Goal: Task Accomplishment & Management: Complete application form

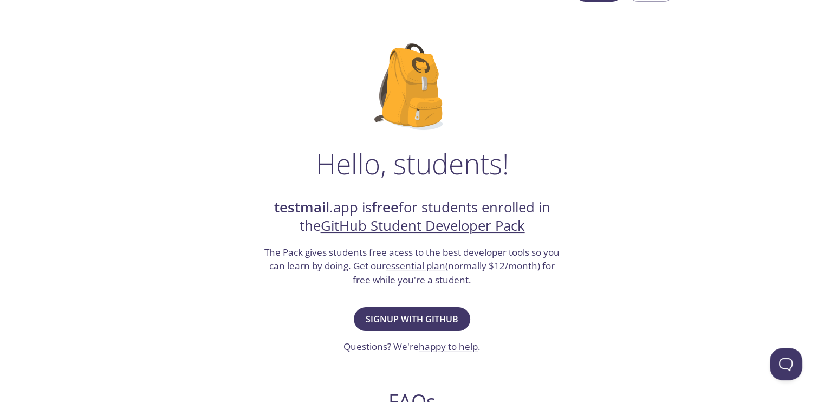
scroll to position [54, 0]
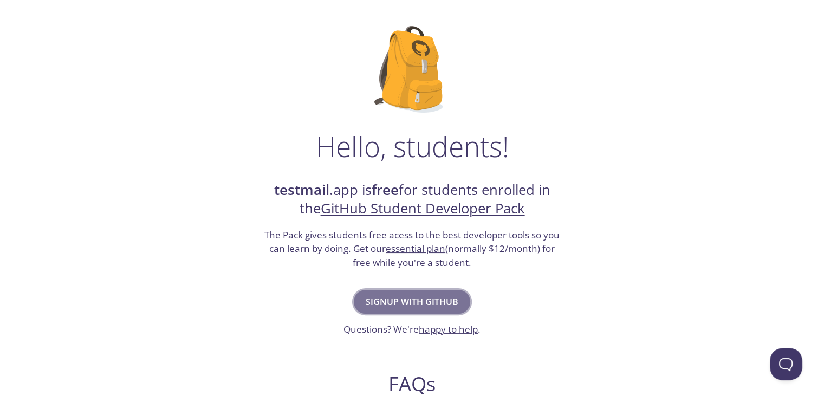
click at [398, 301] on span "Signup with GitHub" at bounding box center [412, 301] width 93 height 15
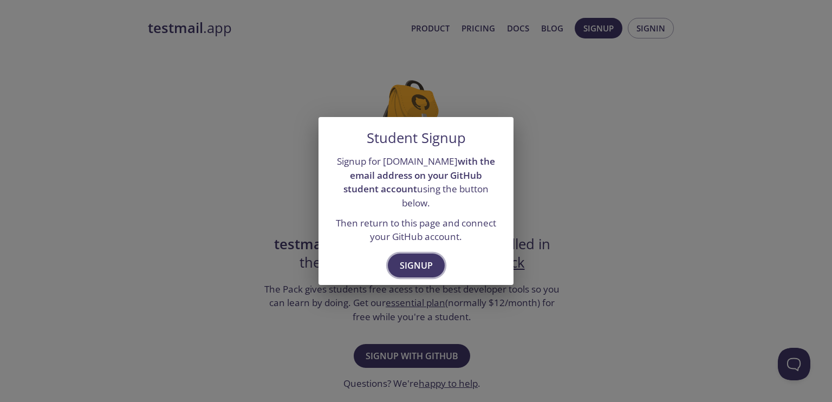
click at [413, 260] on span "Signup" at bounding box center [416, 265] width 33 height 15
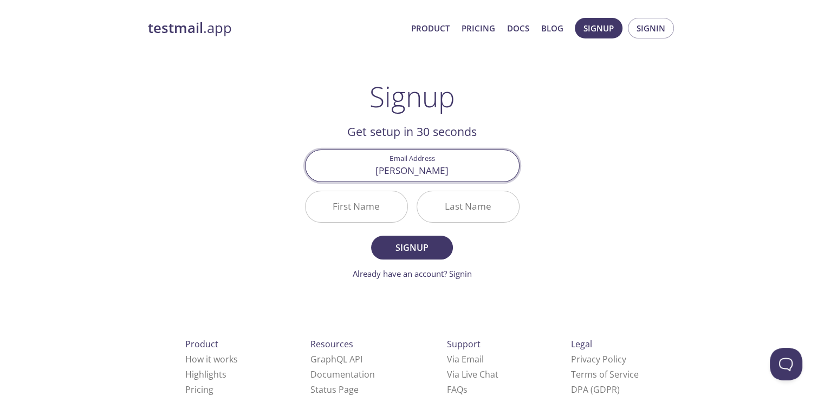
type input "[EMAIL_ADDRESS][DOMAIN_NAME]"
click at [358, 203] on input "First Name" at bounding box center [356, 206] width 102 height 31
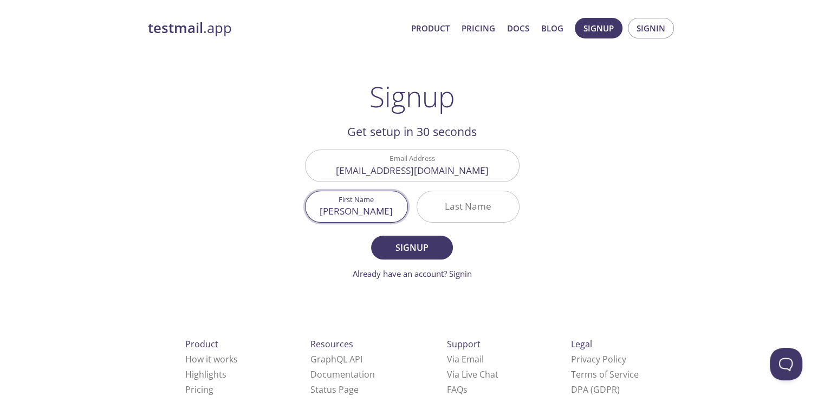
type input "[PERSON_NAME]"
click at [464, 207] on input "Last Name" at bounding box center [468, 206] width 102 height 31
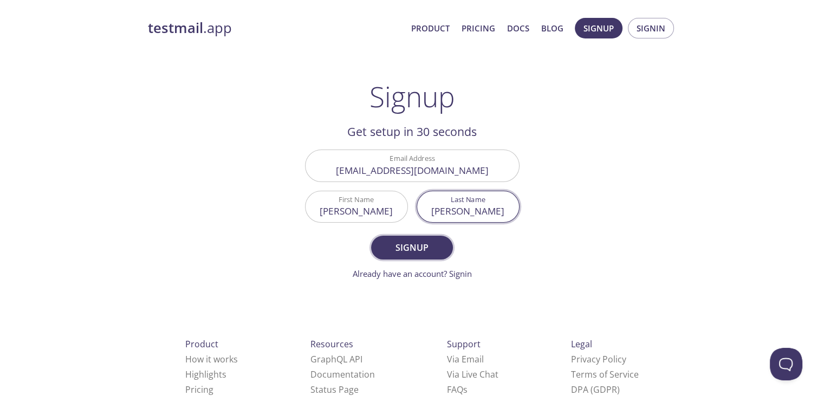
type input "[PERSON_NAME]"
click at [419, 243] on span "Signup" at bounding box center [411, 247] width 57 height 15
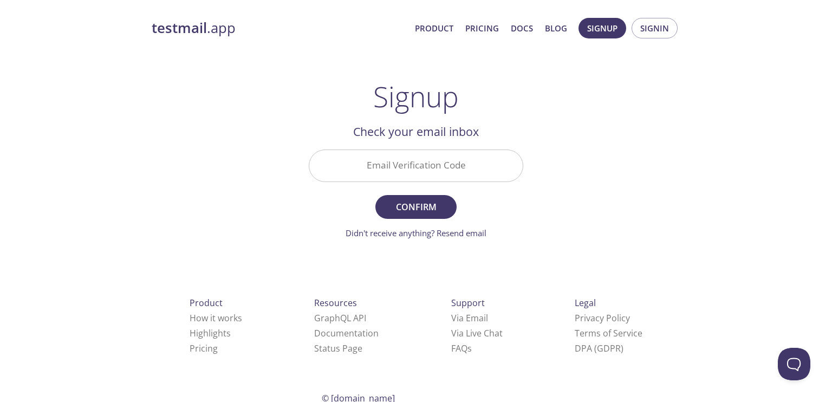
click at [414, 170] on input "Email Verification Code" at bounding box center [415, 165] width 213 height 31
paste input "P26MUK9"
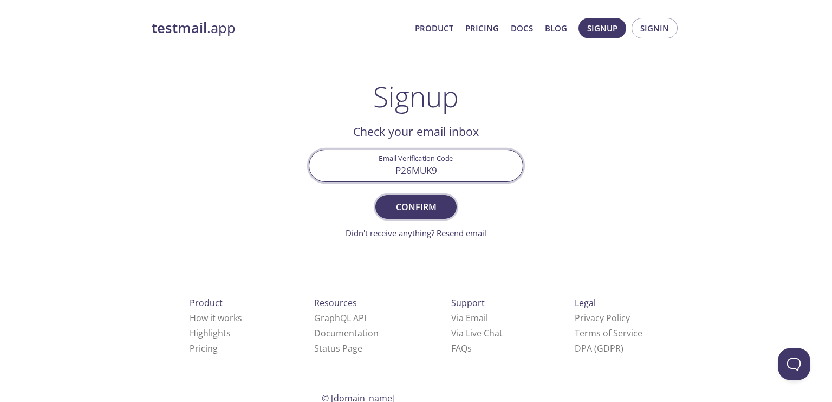
type input "P26MUK9"
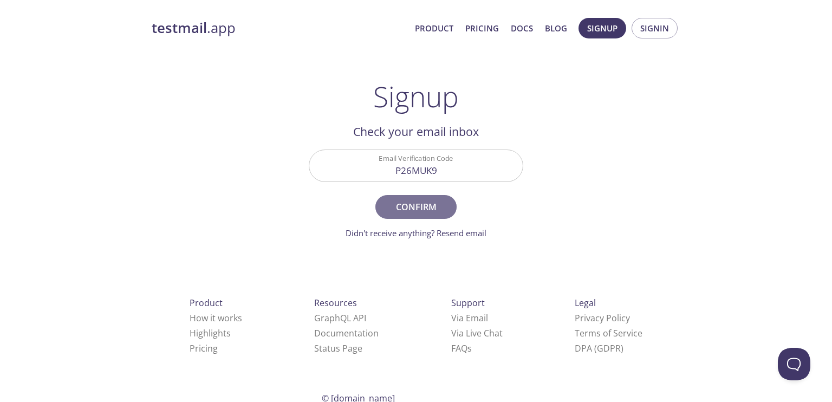
click at [428, 204] on span "Confirm" at bounding box center [415, 206] width 57 height 15
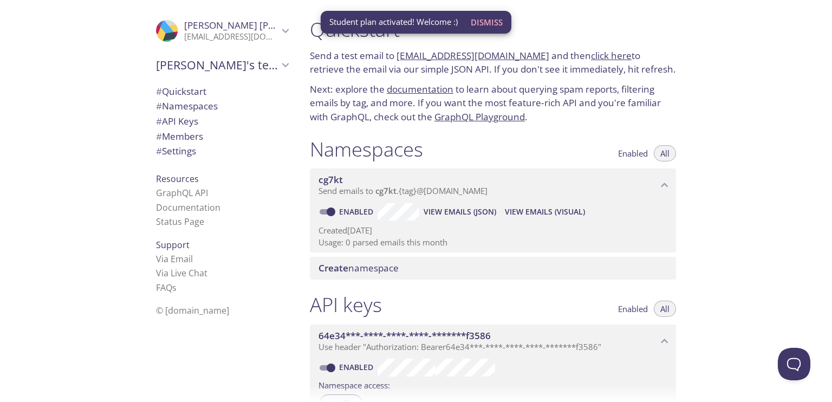
click at [491, 17] on span "Dismiss" at bounding box center [487, 22] width 32 height 14
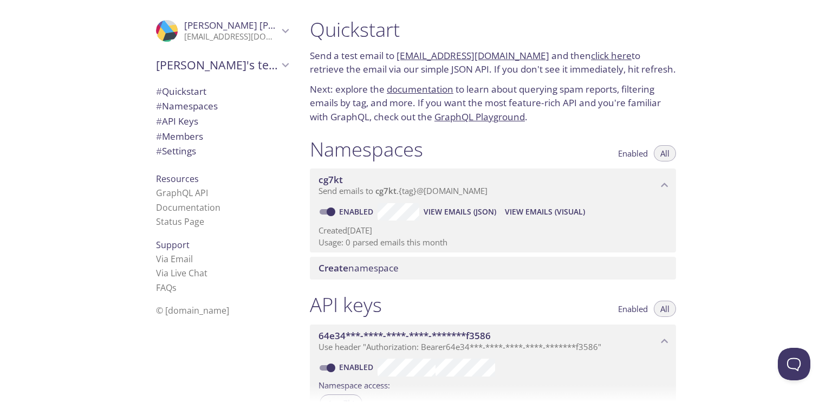
click at [165, 149] on span "# Settings" at bounding box center [176, 151] width 40 height 12
